Goal: Transaction & Acquisition: Purchase product/service

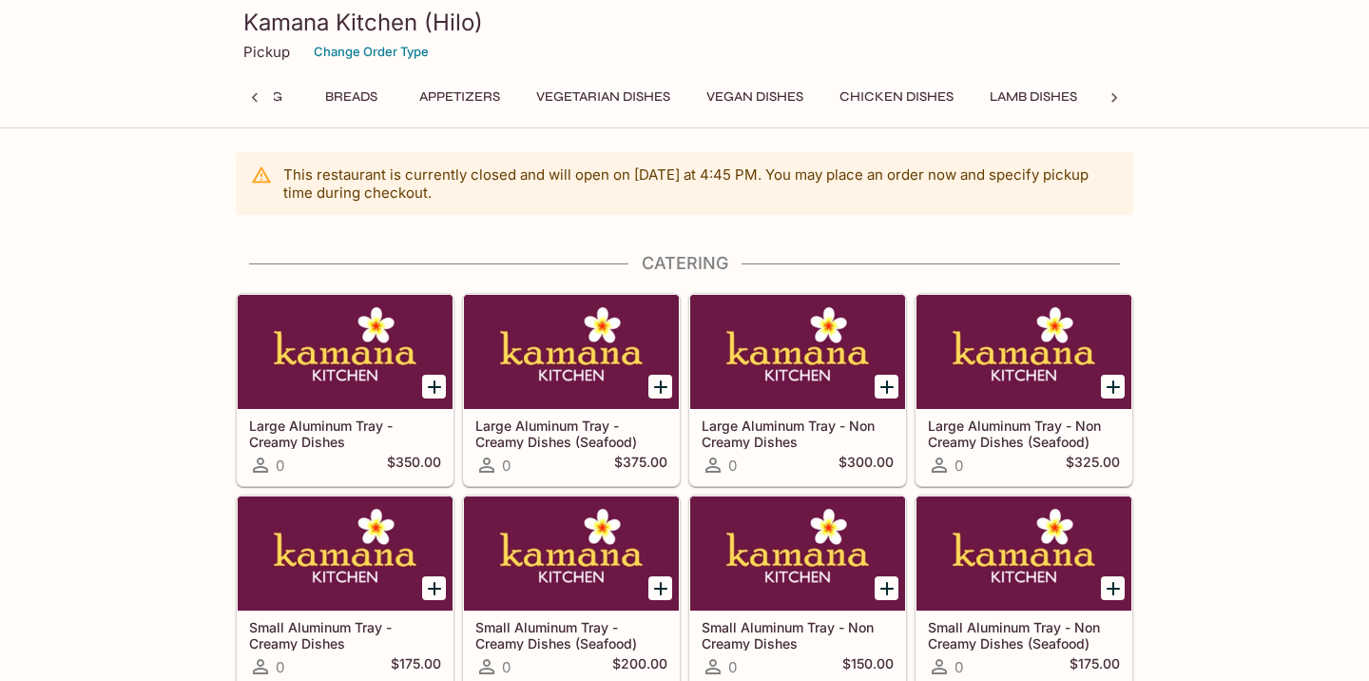
scroll to position [0, 8]
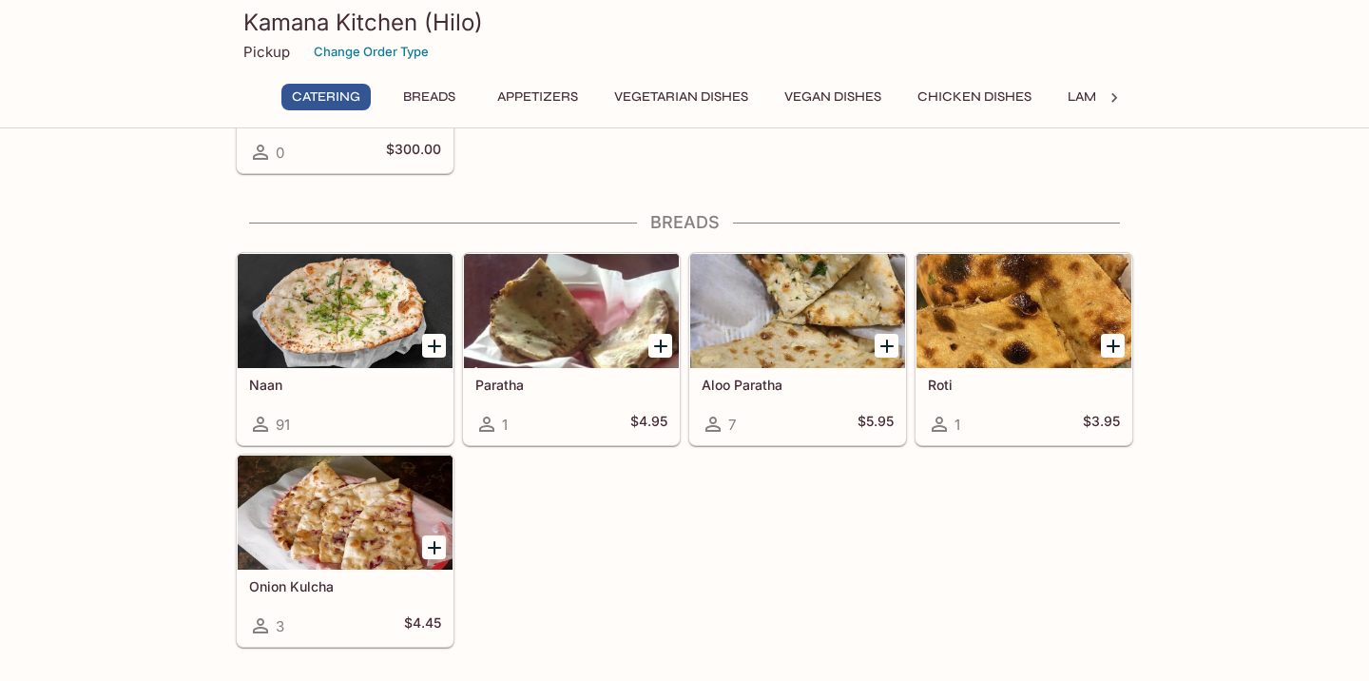
scroll to position [720, 0]
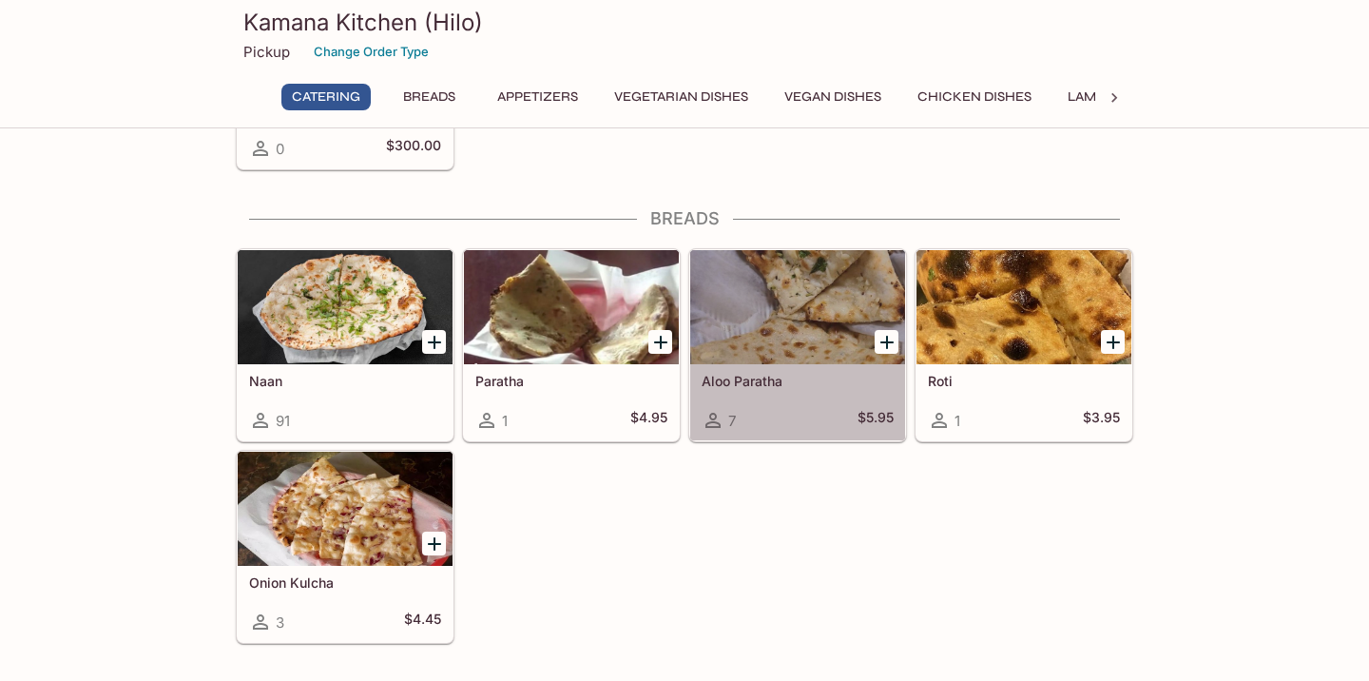
click at [742, 345] on div at bounding box center [797, 307] width 215 height 114
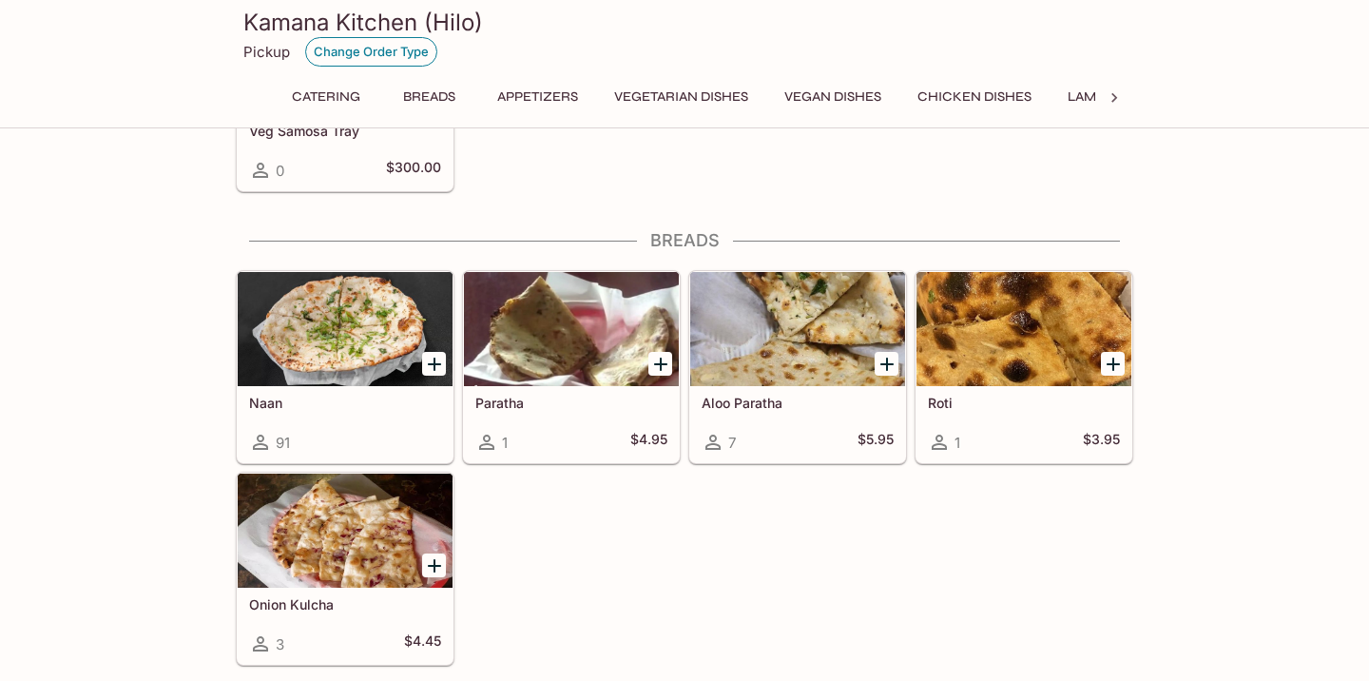
scroll to position [690, 0]
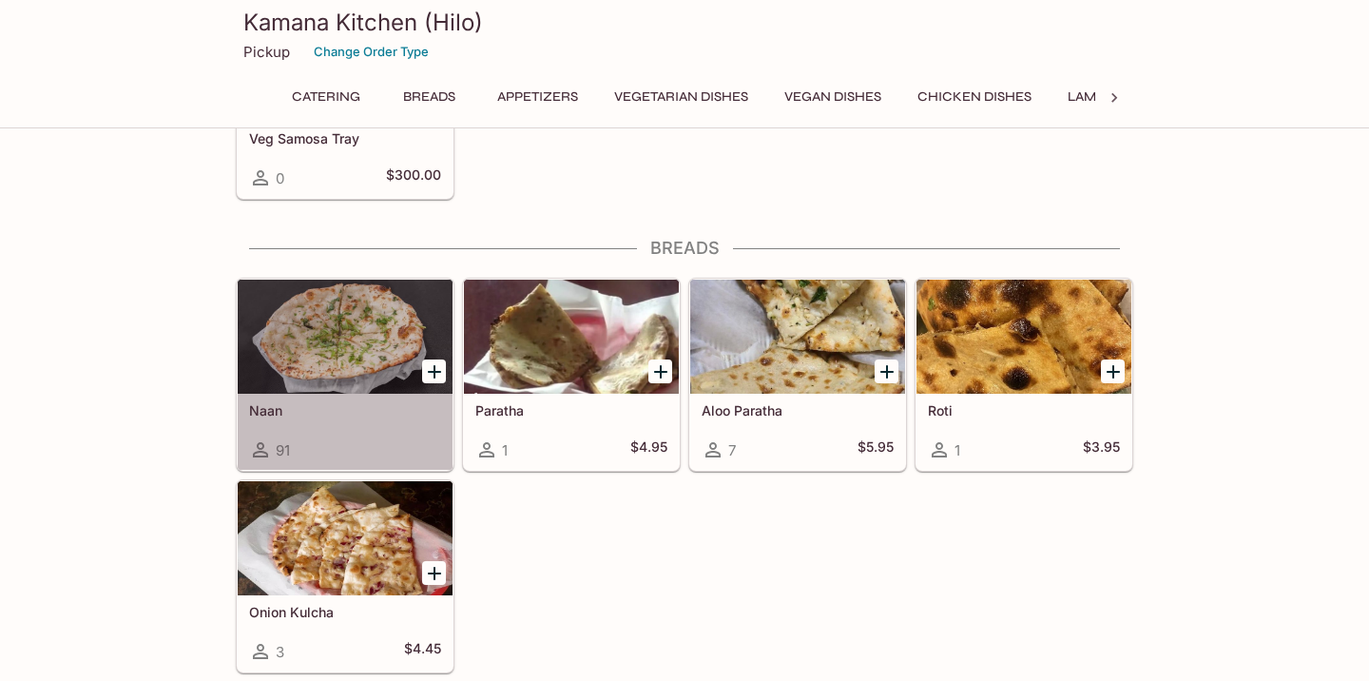
click at [383, 337] on div at bounding box center [345, 337] width 215 height 114
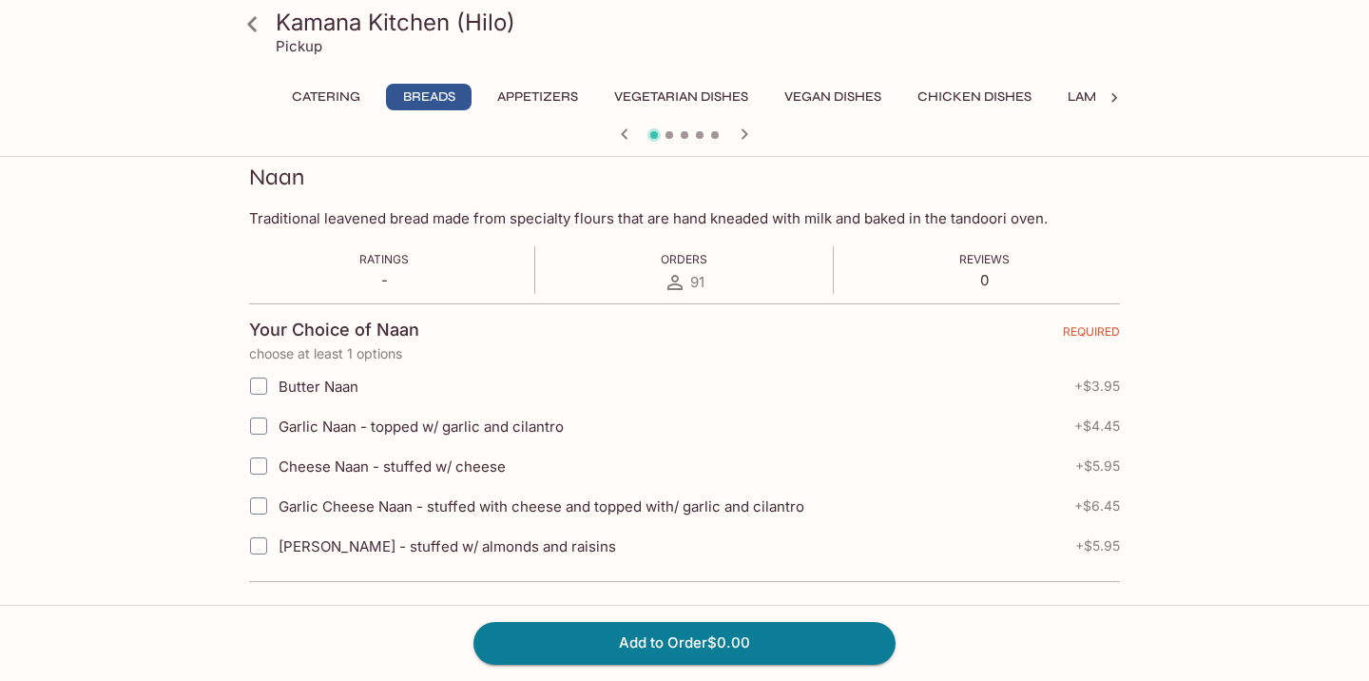
scroll to position [273, 0]
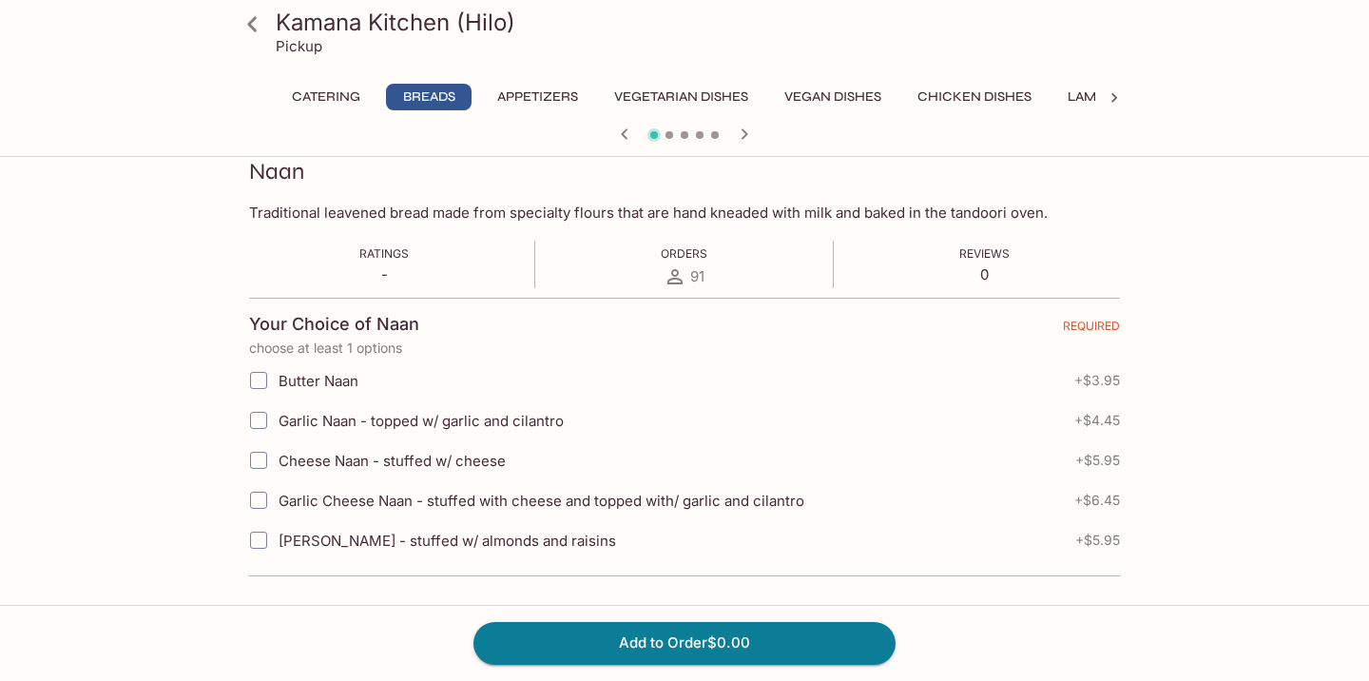
click at [554, 89] on button "Appetizers" at bounding box center [538, 97] width 102 height 27
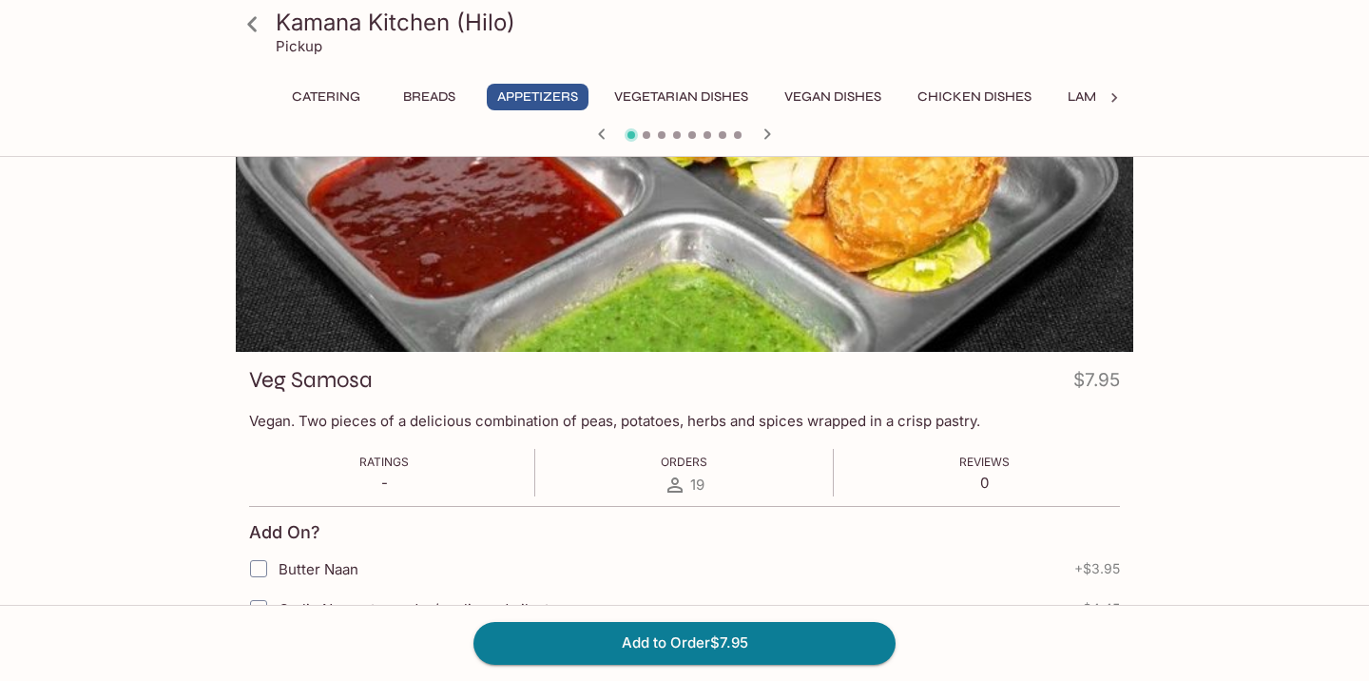
scroll to position [0, 0]
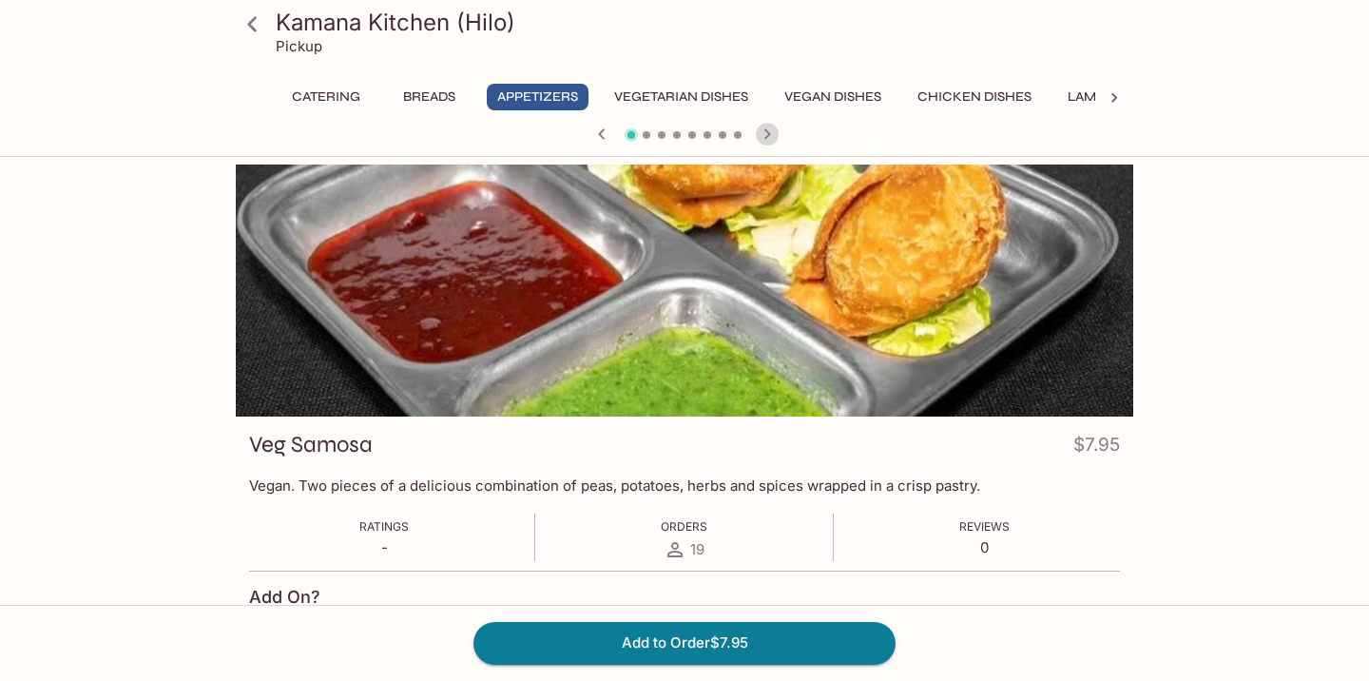
click at [768, 135] on icon "button" at bounding box center [767, 133] width 7 height 10
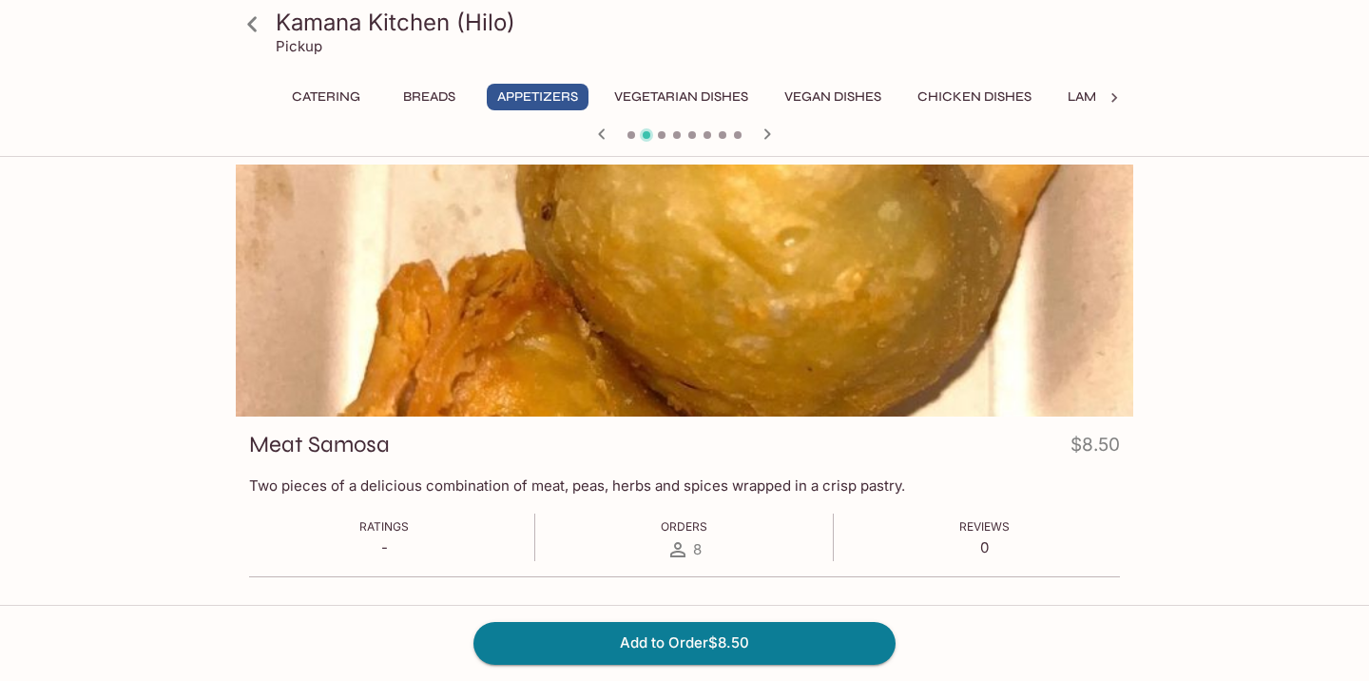
click at [779, 136] on div at bounding box center [684, 136] width 913 height 29
click at [772, 138] on icon "button" at bounding box center [767, 134] width 23 height 23
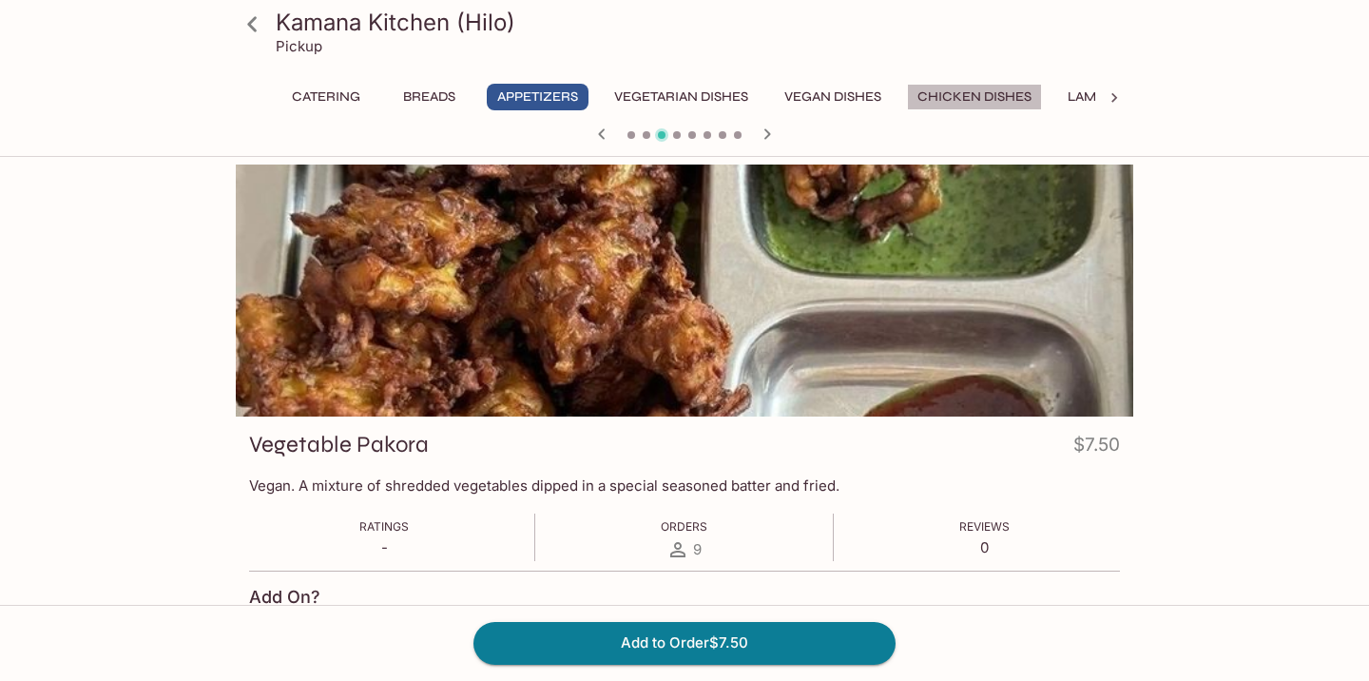
click at [999, 102] on button "Chicken Dishes" at bounding box center [974, 97] width 135 height 27
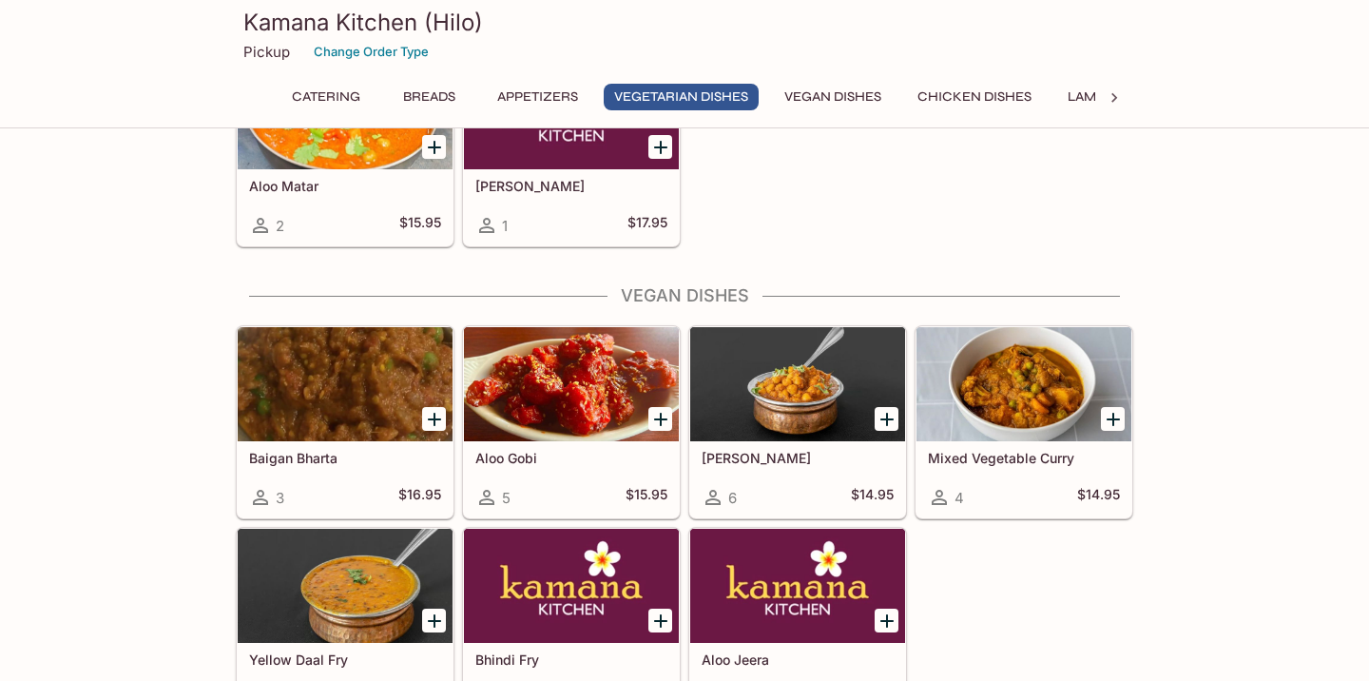
scroll to position [2465, 0]
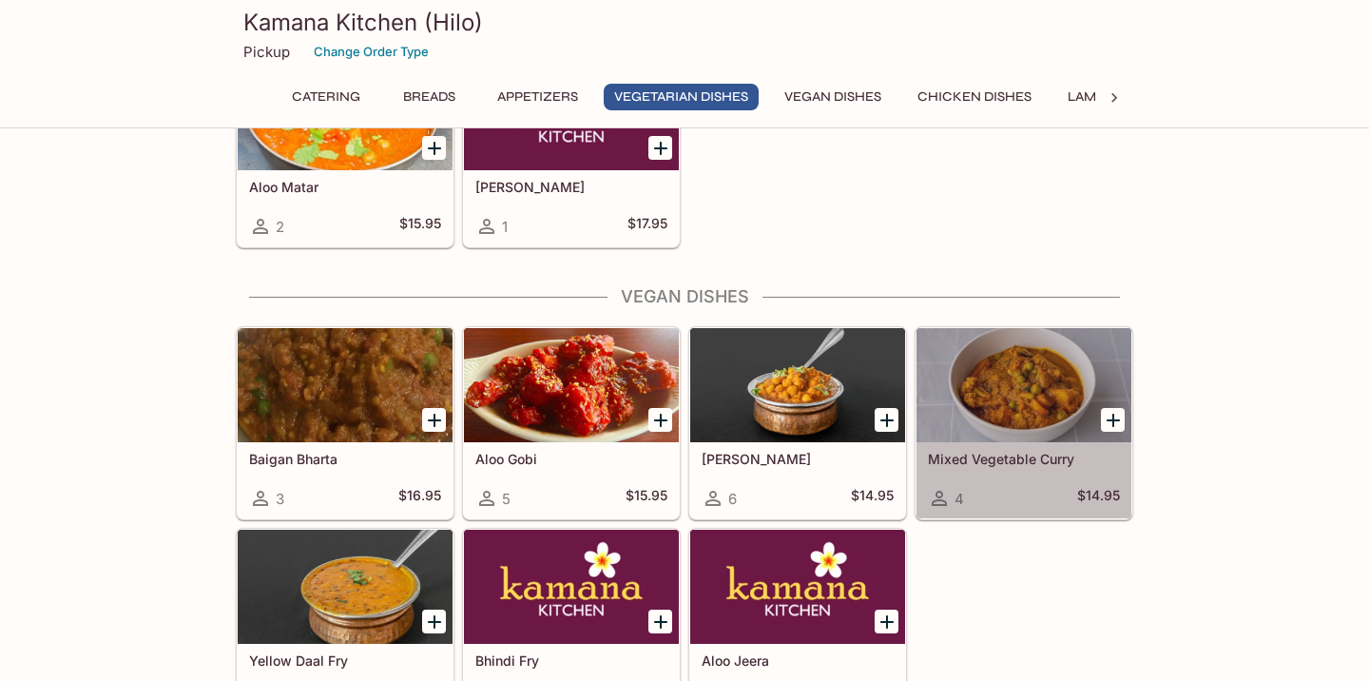
click at [1018, 357] on div at bounding box center [1023, 385] width 215 height 114
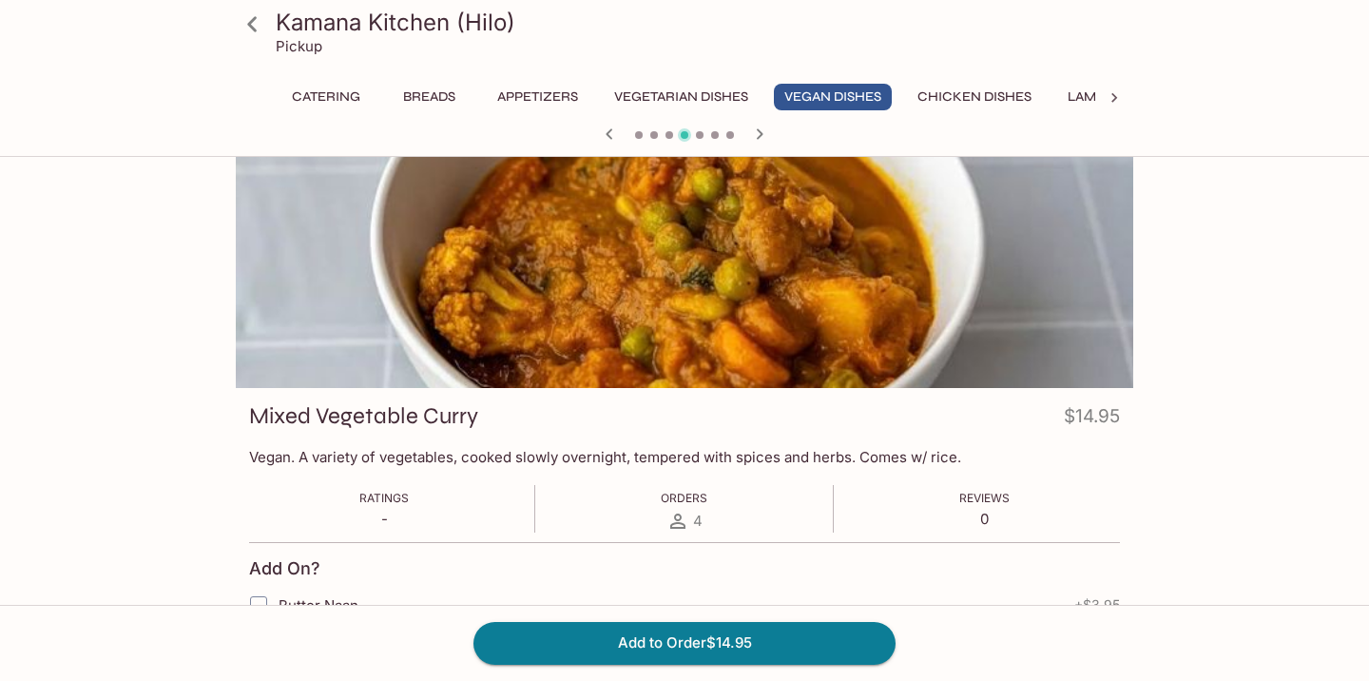
scroll to position [10, 0]
